Goal: Find specific page/section

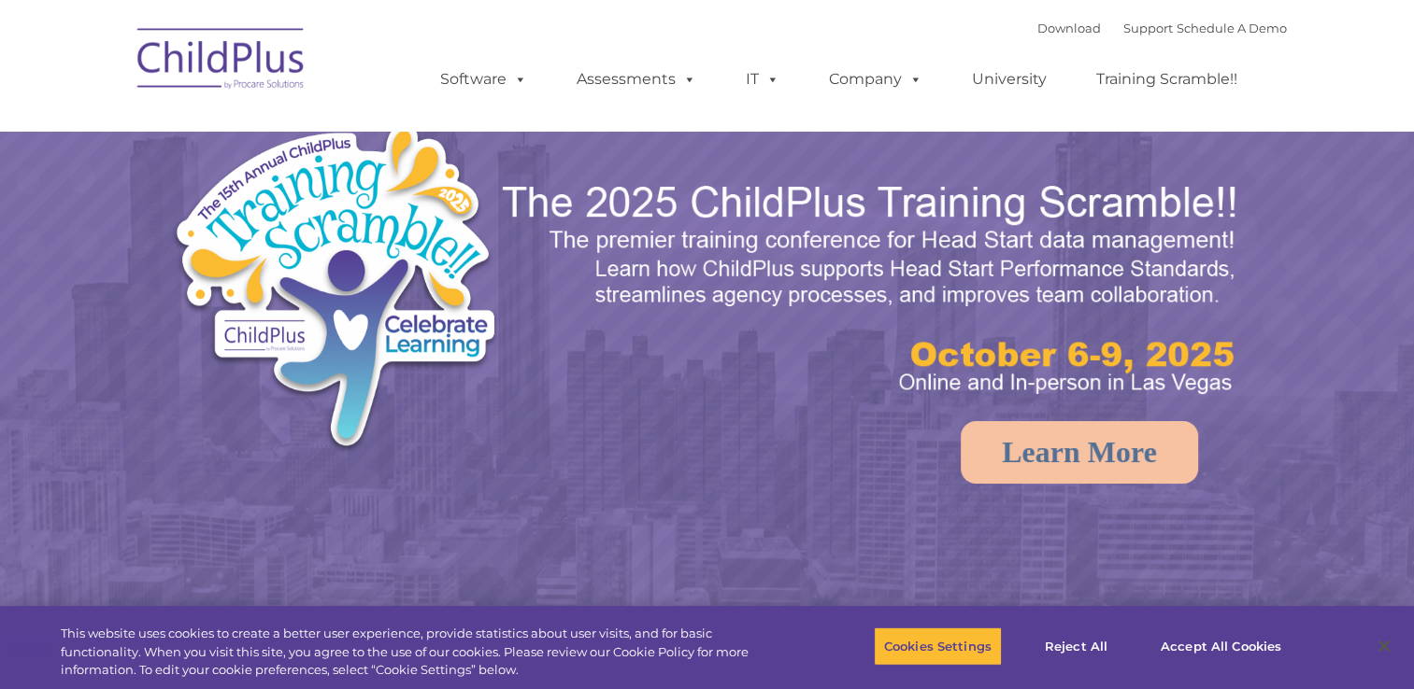
select select "MEDIUM"
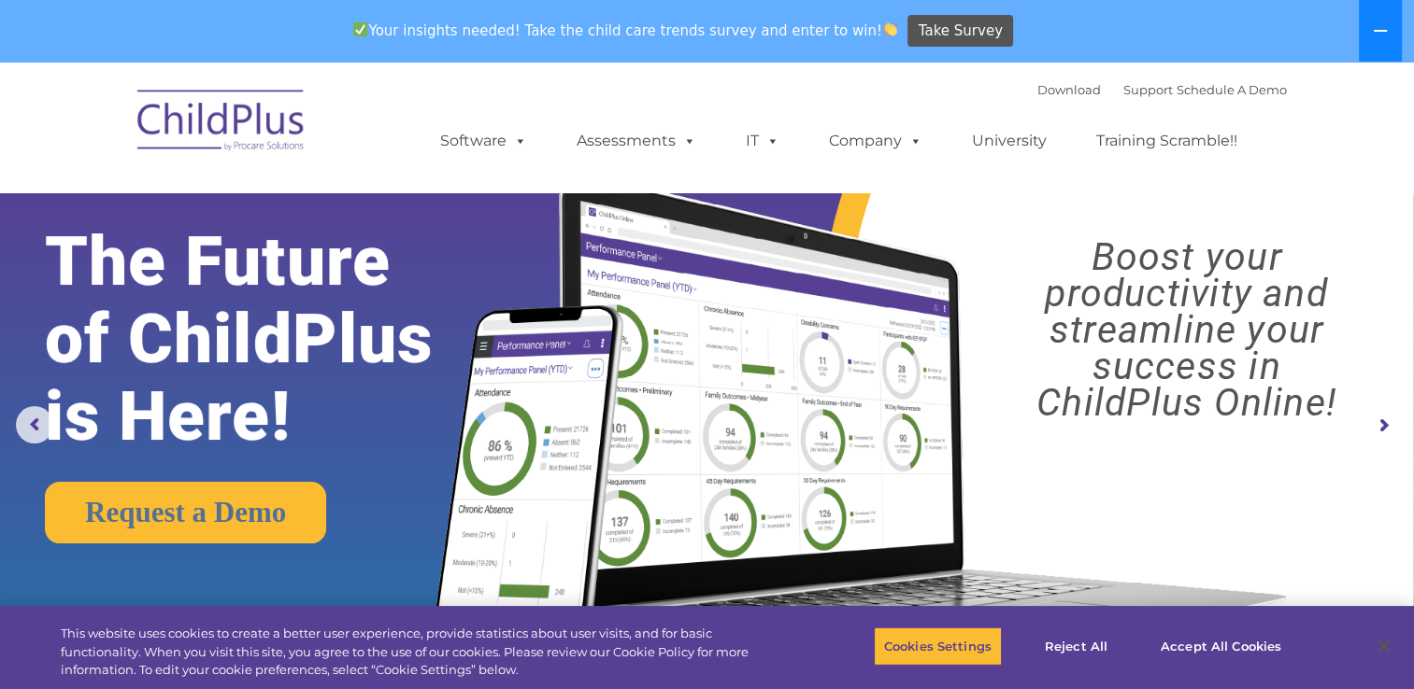
click at [1377, 32] on icon at bounding box center [1379, 31] width 13 height 2
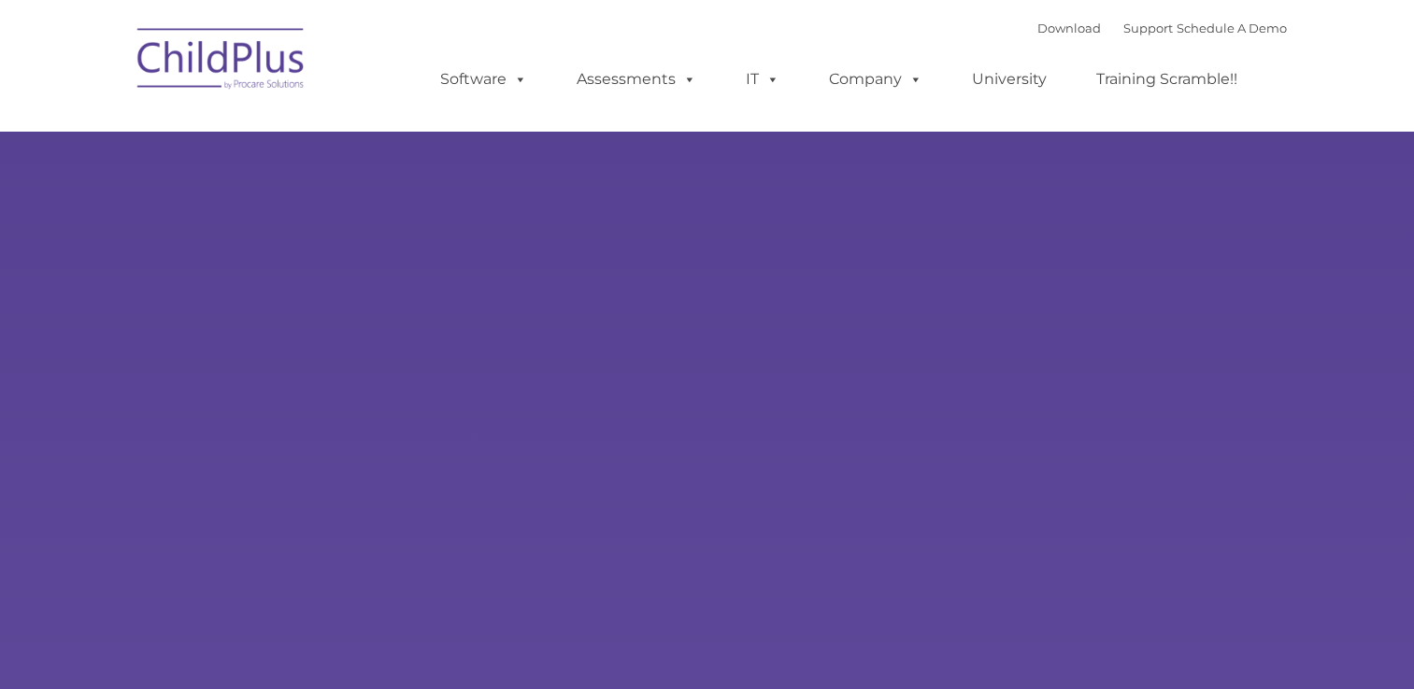
type input ""
select select "MEDIUM"
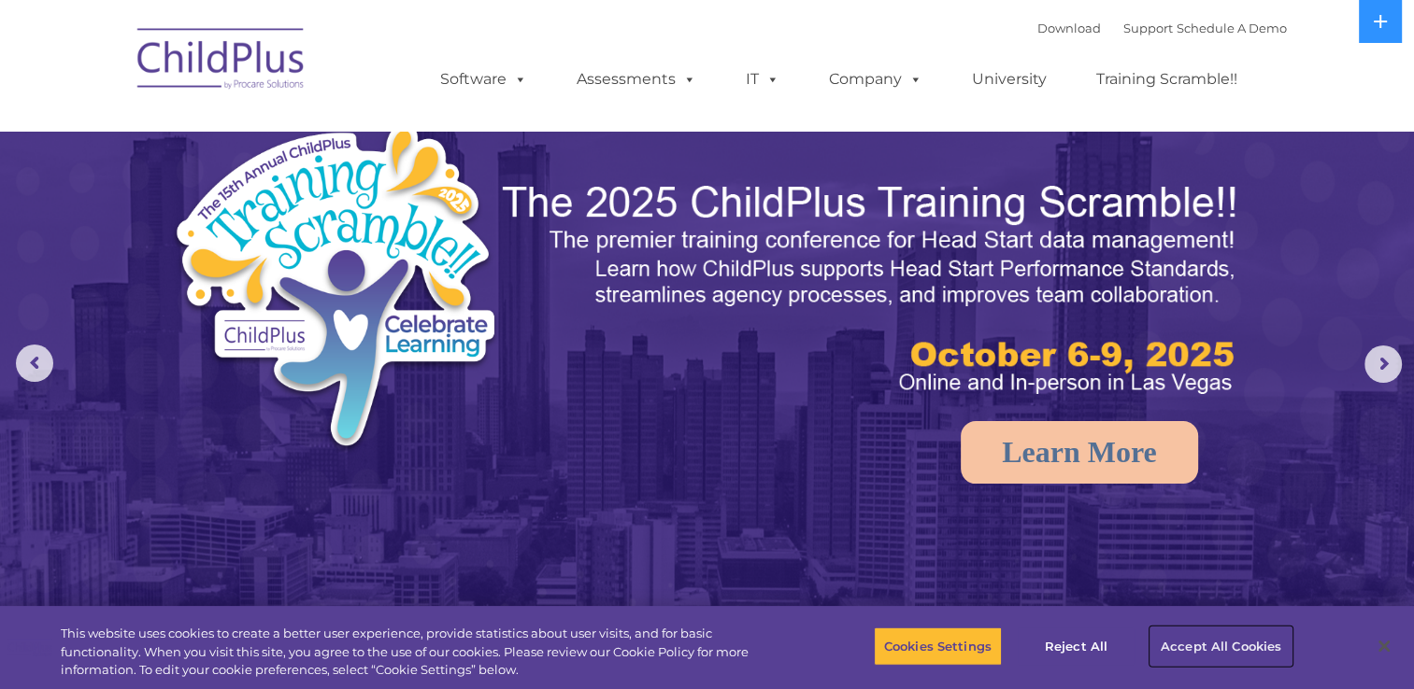
click at [1222, 639] on button "Accept All Cookies" at bounding box center [1220, 646] width 141 height 39
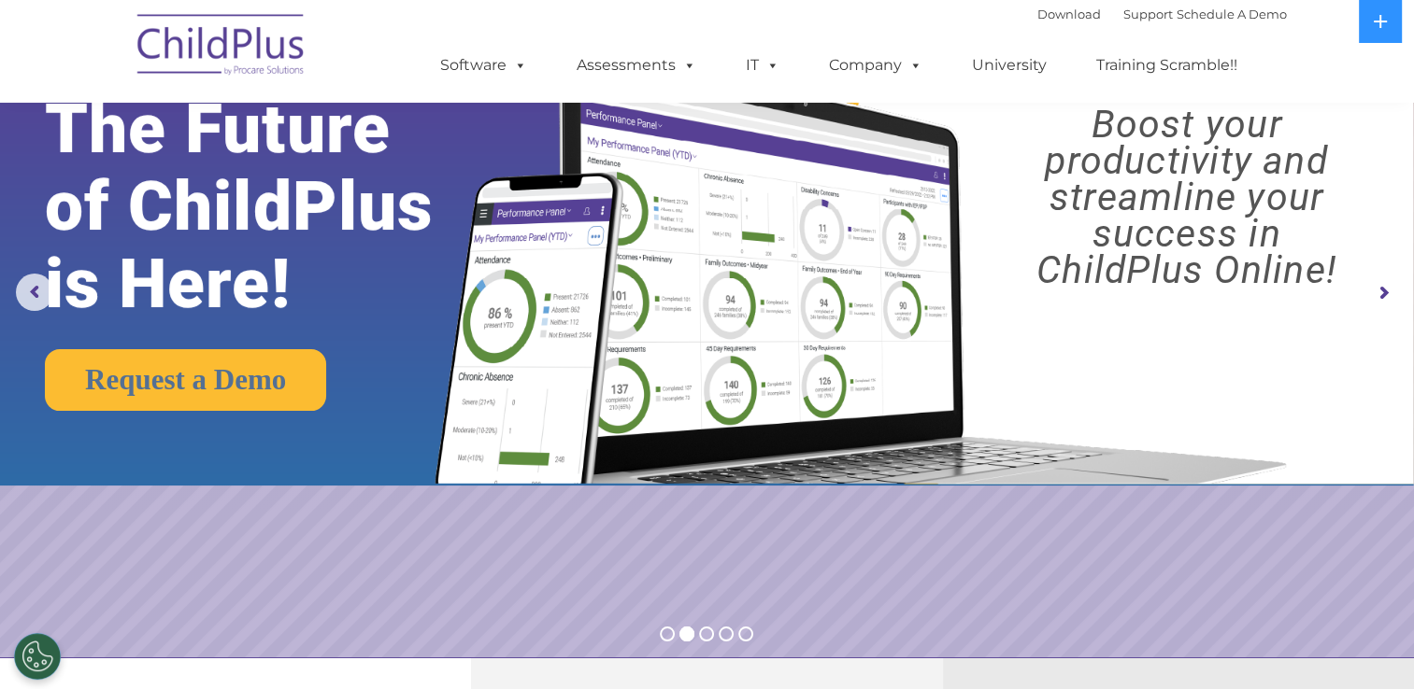
scroll to position [43, 0]
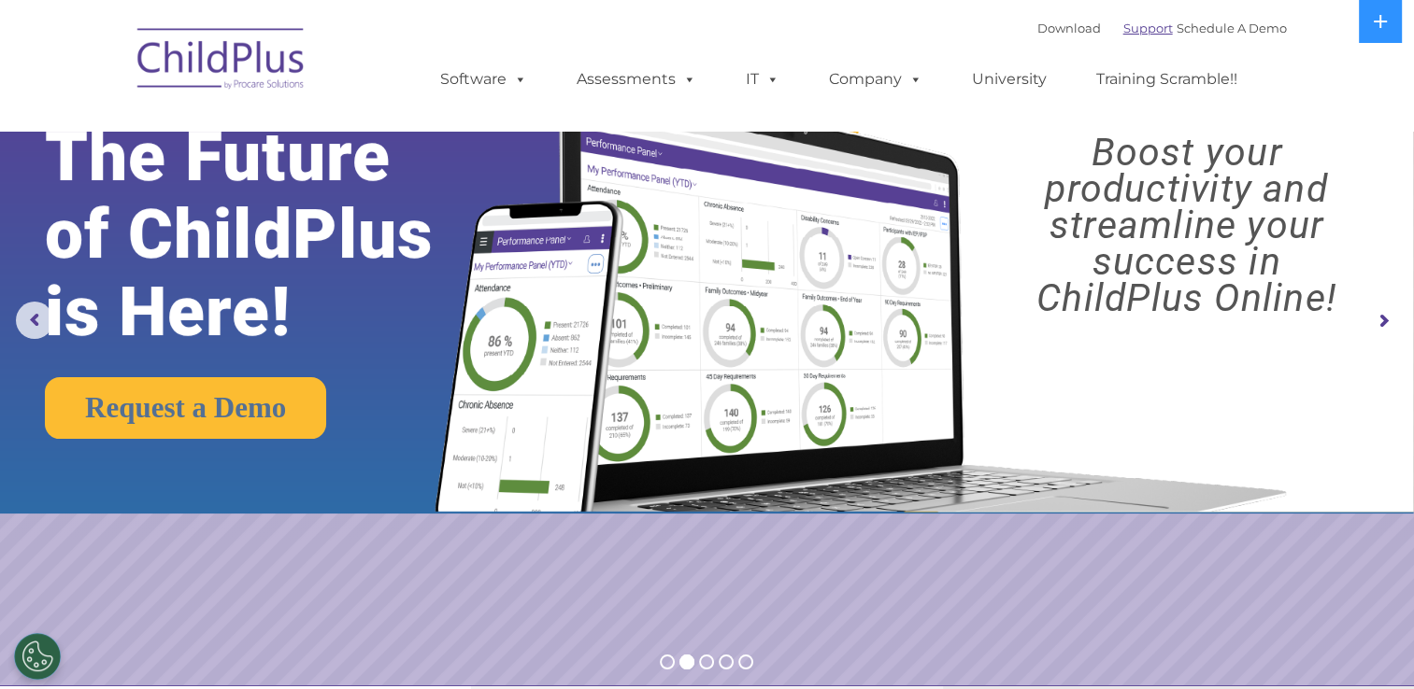
click at [1123, 26] on link "Support" at bounding box center [1148, 28] width 50 height 15
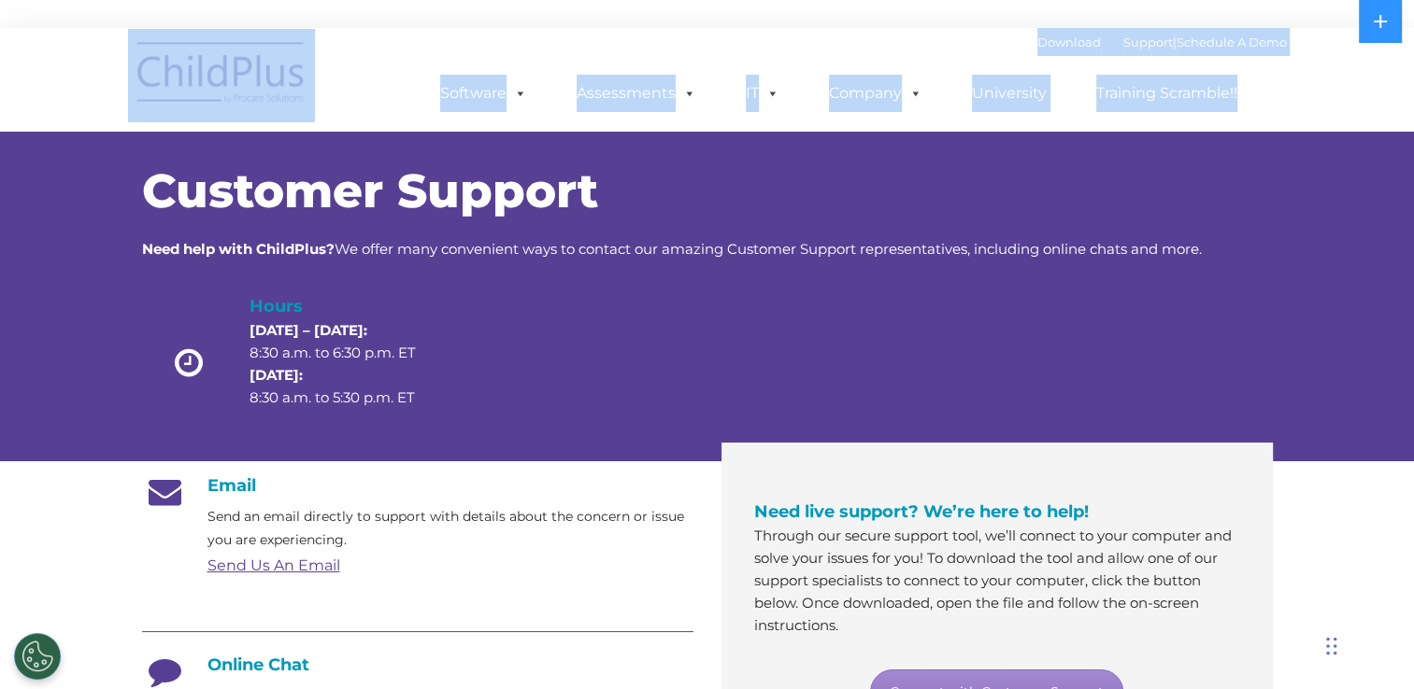
drag, startPoint x: 1413, startPoint y: 36, endPoint x: 1430, endPoint y: -69, distance: 107.1
